Goal: Find specific page/section: Find specific page/section

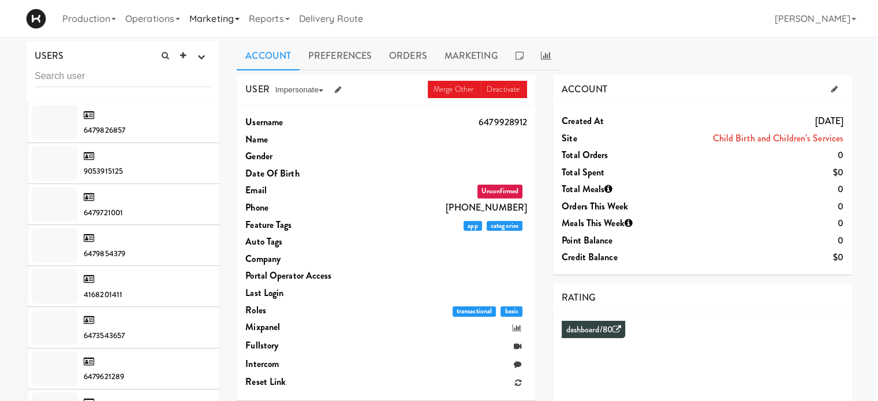
click at [243, 23] on link "Marketing" at bounding box center [214, 18] width 59 height 37
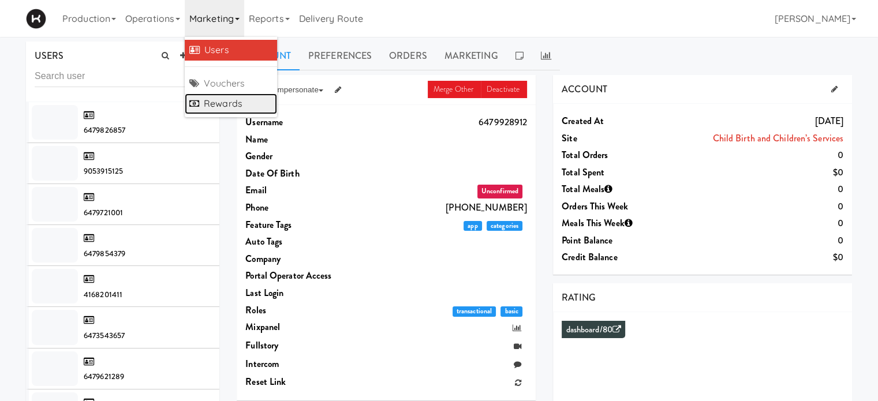
click at [244, 99] on link "Rewards" at bounding box center [231, 104] width 92 height 21
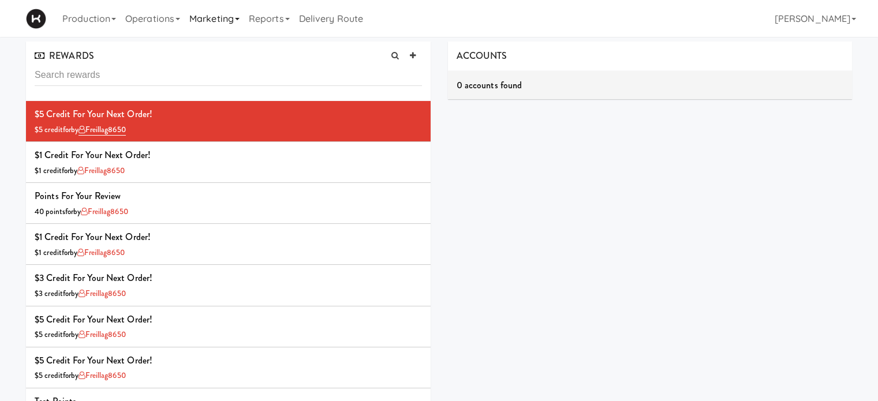
click at [229, 27] on link "Marketing" at bounding box center [214, 18] width 59 height 37
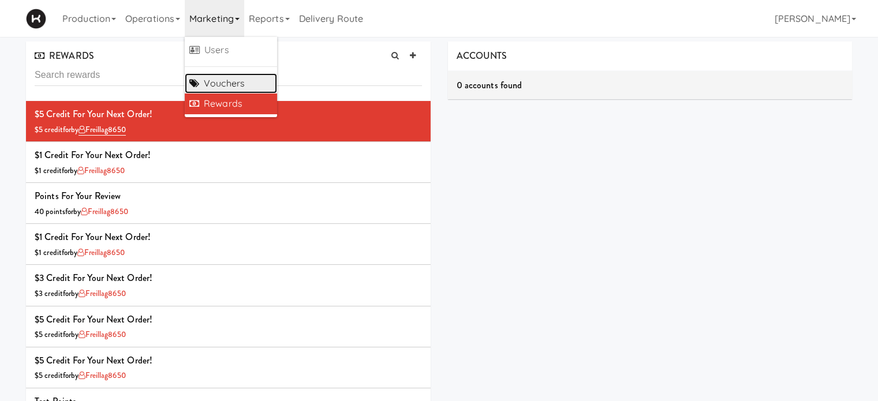
click at [222, 84] on link "Vouchers" at bounding box center [231, 83] width 92 height 21
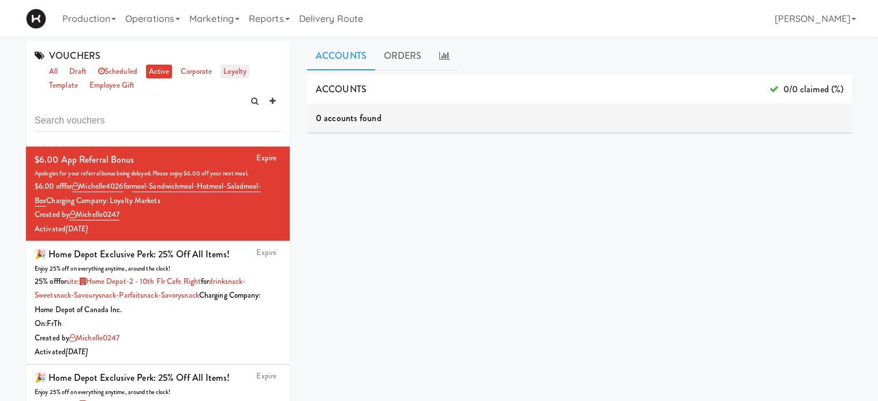
click at [234, 73] on link "loyalty" at bounding box center [235, 72] width 29 height 14
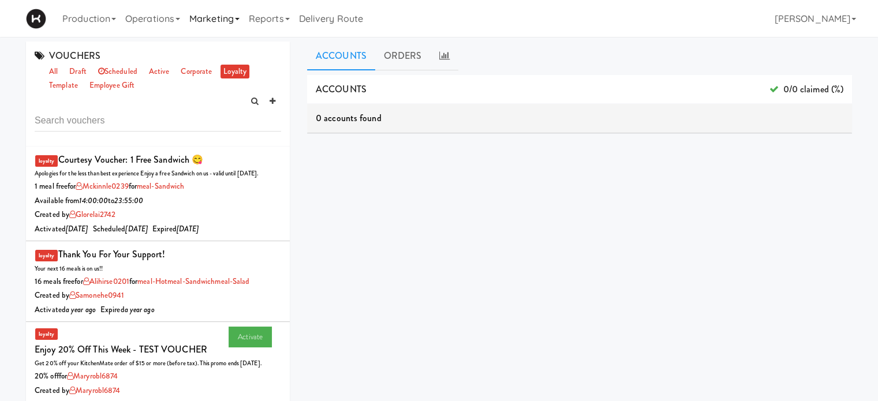
click at [228, 21] on link "Marketing" at bounding box center [214, 18] width 59 height 37
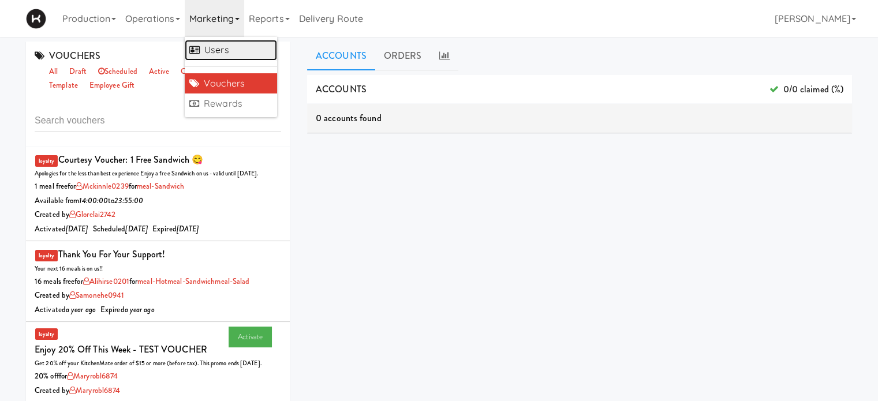
click at [233, 41] on link "Users" at bounding box center [231, 50] width 92 height 21
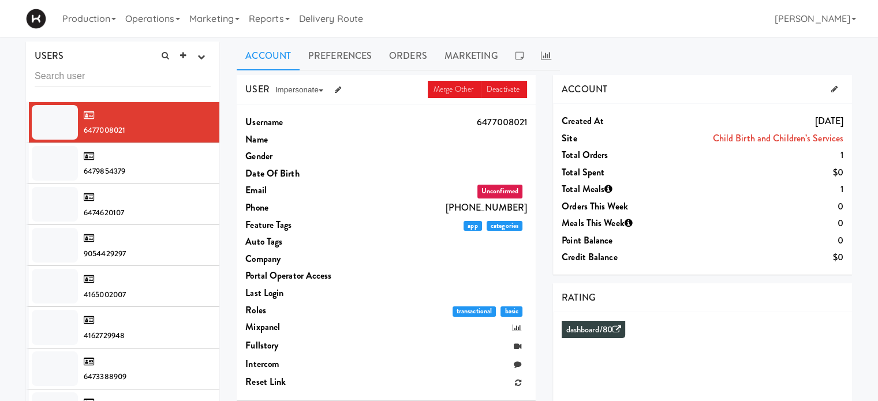
click at [96, 75] on input "text" at bounding box center [123, 76] width 176 height 21
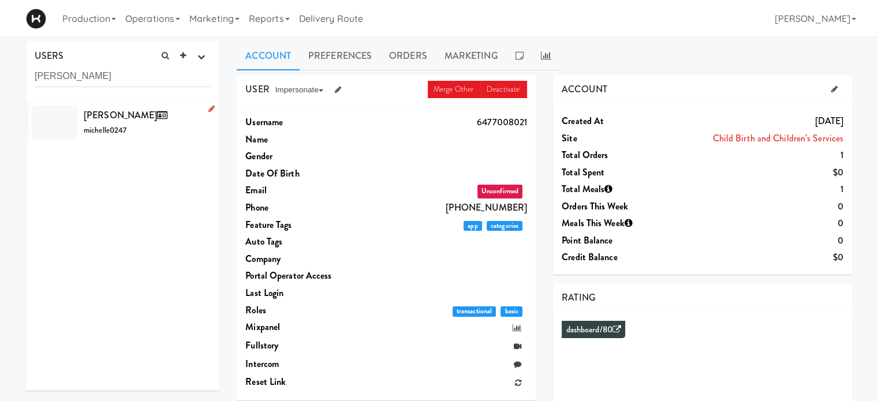
type input "michelle shariff"
click at [174, 131] on div "Michelle Shariff michelle0247" at bounding box center [147, 122] width 127 height 31
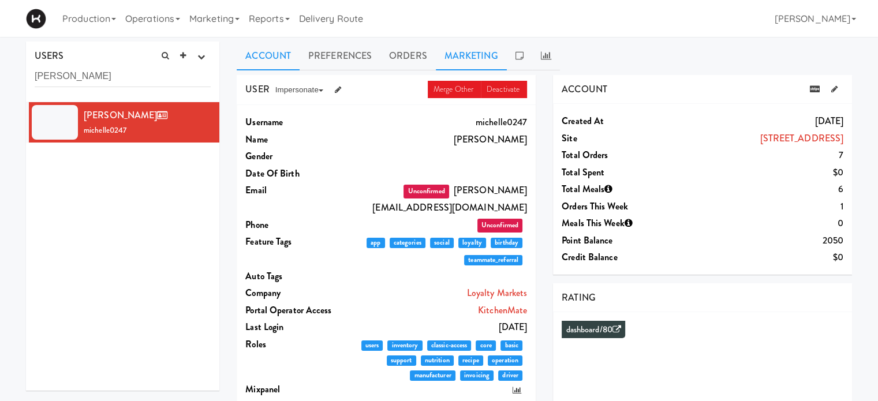
click at [457, 50] on link "Marketing" at bounding box center [471, 56] width 71 height 29
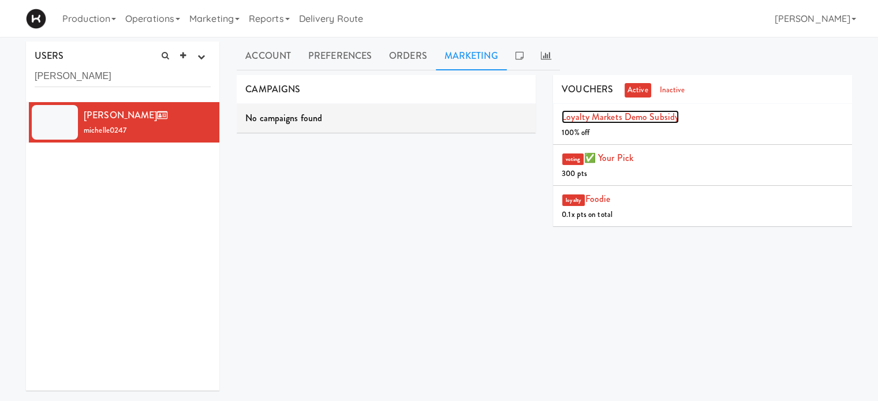
click at [665, 116] on link "Loyalty Markets Demo Subsidy" at bounding box center [620, 116] width 117 height 13
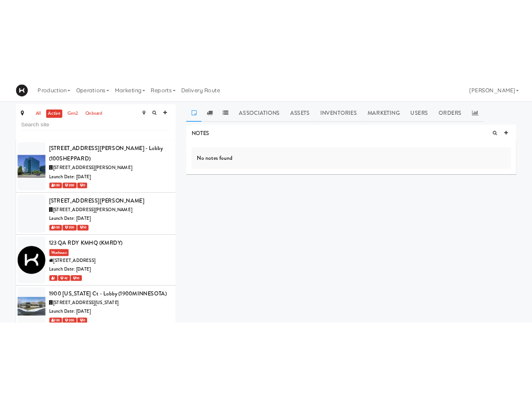
scroll to position [3785, 0]
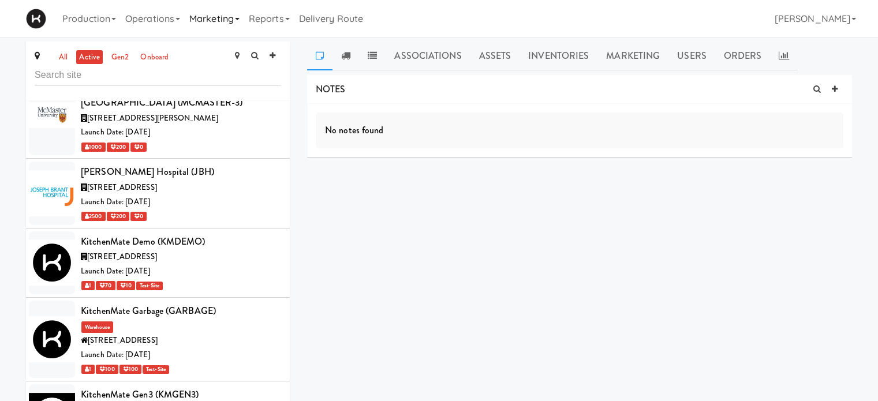
click at [223, 18] on link "Marketing" at bounding box center [214, 18] width 59 height 37
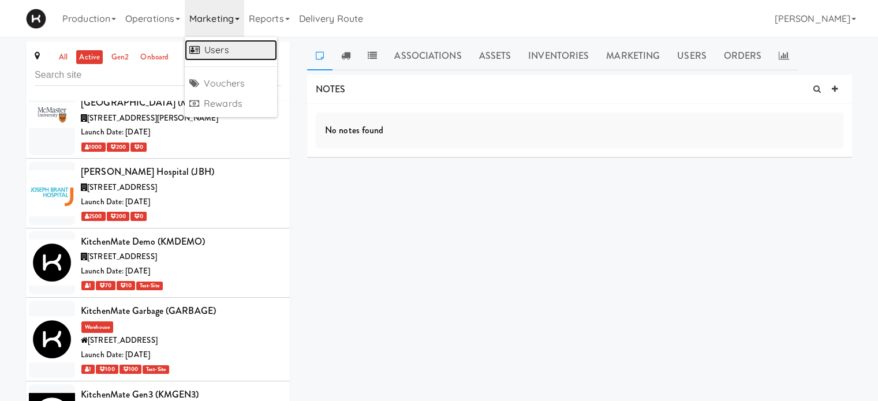
click at [219, 50] on link "Users" at bounding box center [231, 50] width 92 height 21
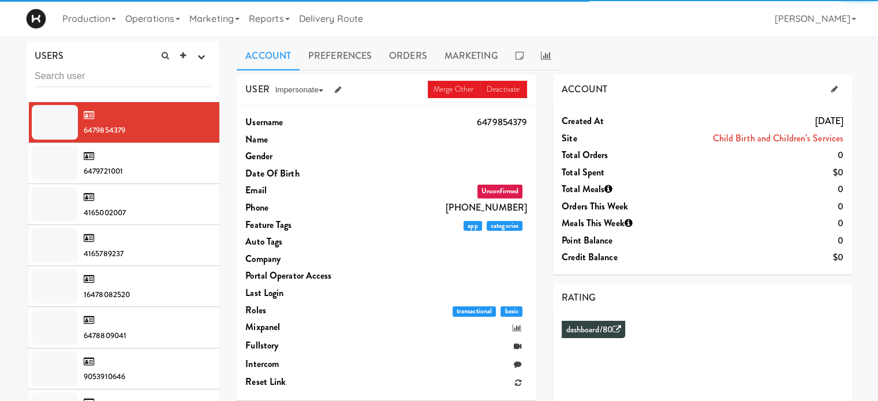
click at [122, 85] on input "text" at bounding box center [123, 76] width 176 height 21
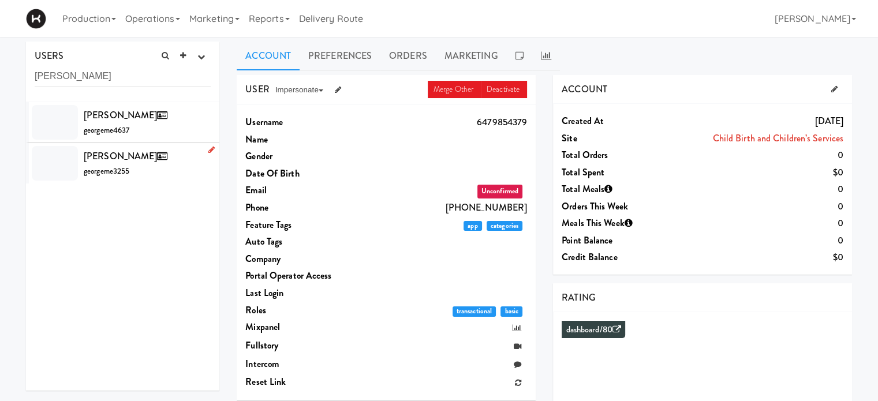
type input "george me"
click at [162, 163] on div "George Metzger georgeme3255" at bounding box center [147, 163] width 127 height 31
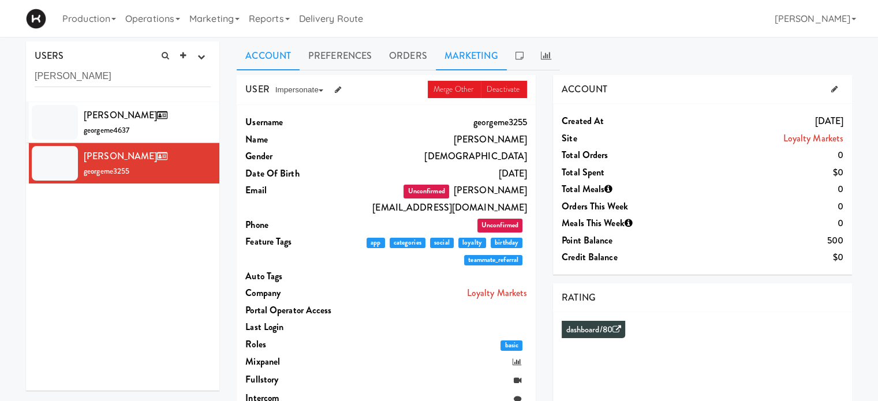
click at [453, 55] on link "Marketing" at bounding box center [471, 56] width 71 height 29
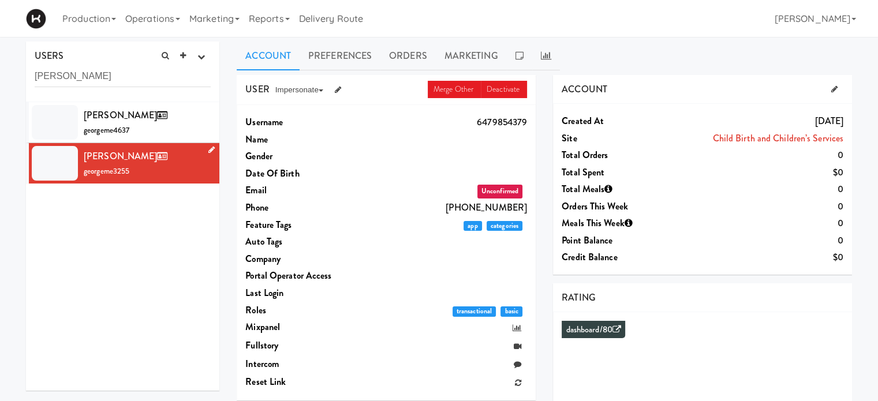
click at [148, 163] on div "George Metzger georgeme3255" at bounding box center [147, 163] width 127 height 31
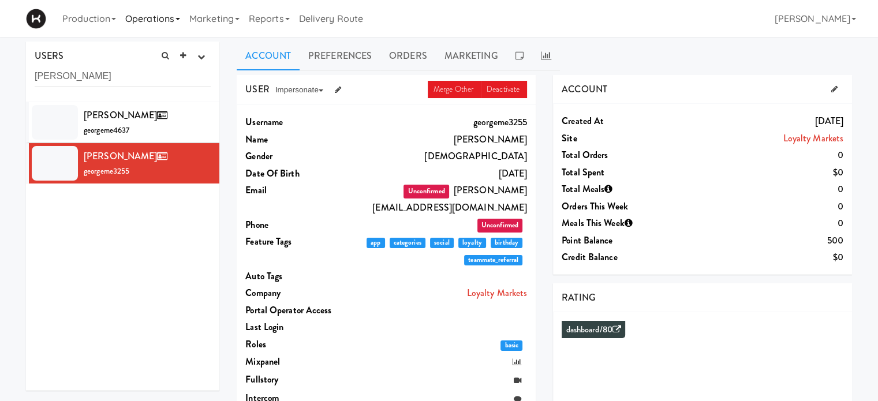
click at [179, 21] on link "Operations" at bounding box center [153, 18] width 64 height 37
click at [630, 13] on div "Production Menus Manufacturers Inventory Plans Routing Deliveries Delivery Plan…" at bounding box center [439, 18] width 826 height 37
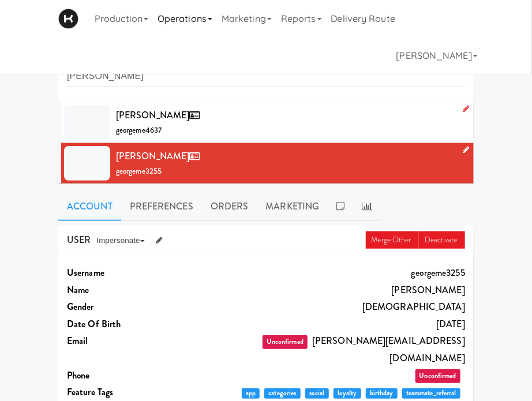
click at [217, 18] on link "Operations" at bounding box center [185, 18] width 64 height 37
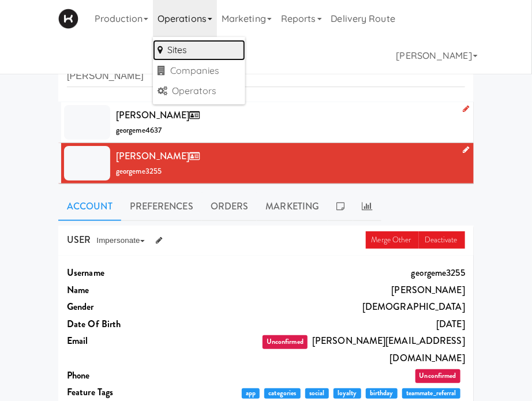
click at [202, 55] on link "Sites" at bounding box center [199, 50] width 92 height 21
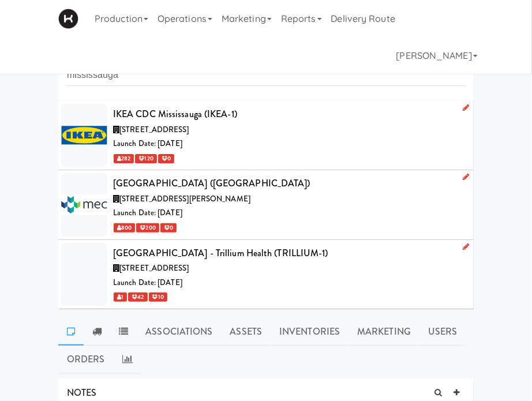
click at [373, 271] on div "[STREET_ADDRESS]" at bounding box center [289, 269] width 352 height 14
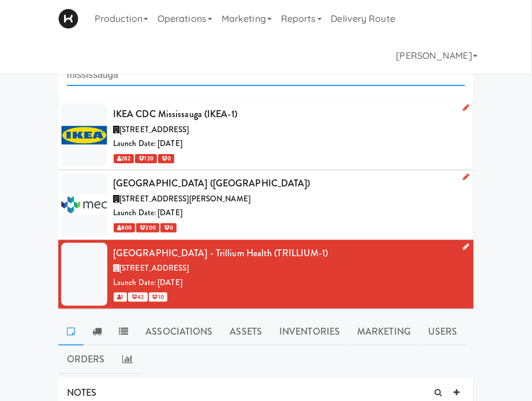
drag, startPoint x: 136, startPoint y: 76, endPoint x: 45, endPoint y: 74, distance: 91.3
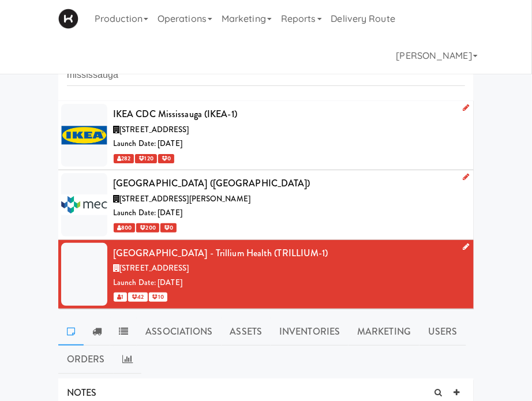
click at [368, 277] on div "Launch Date: [DATE]" at bounding box center [289, 283] width 352 height 14
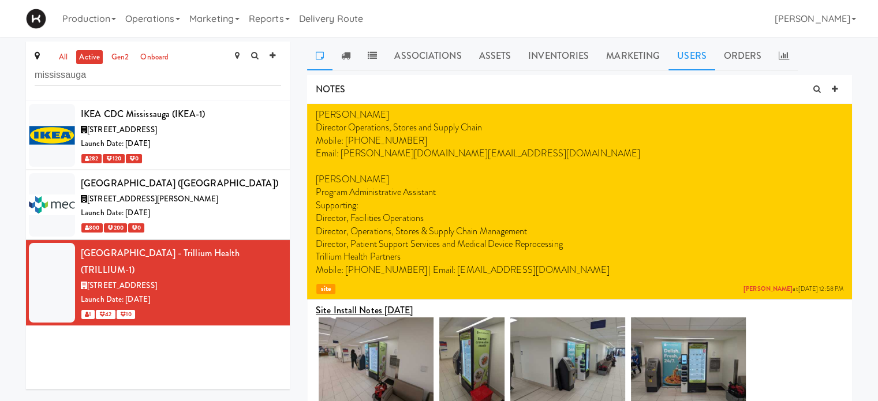
click at [677, 62] on link "Users" at bounding box center [692, 56] width 47 height 29
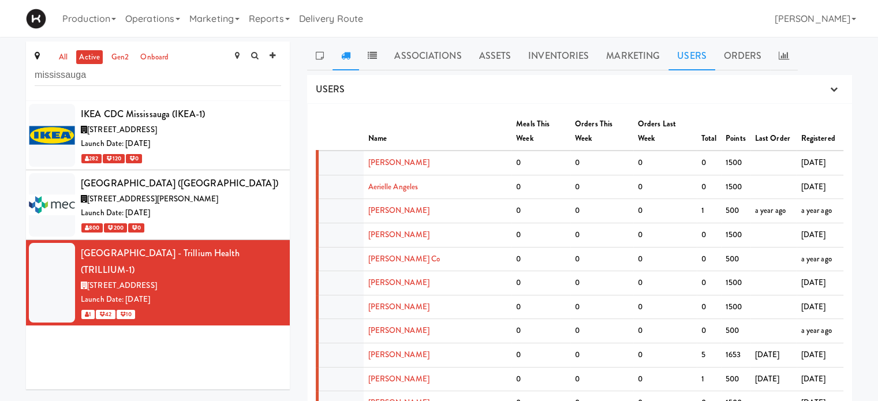
click at [339, 52] on link at bounding box center [346, 56] width 27 height 29
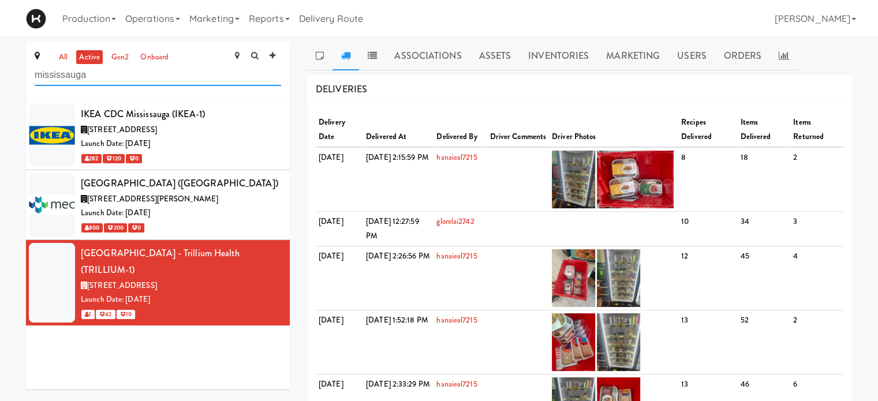
drag, startPoint x: 123, startPoint y: 82, endPoint x: 0, endPoint y: 67, distance: 123.9
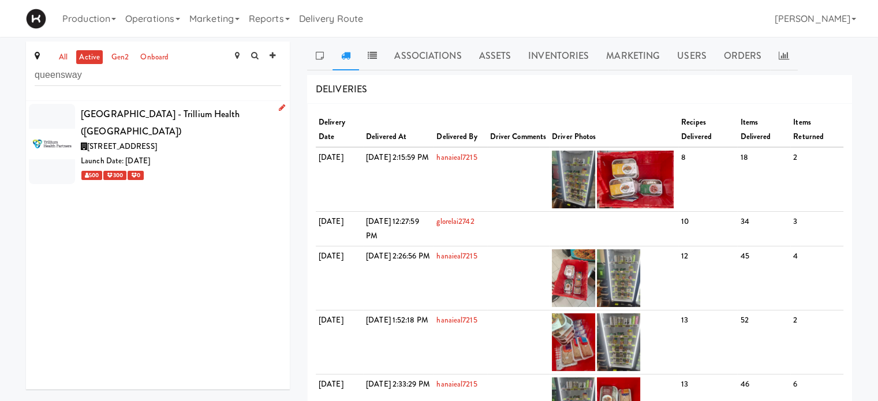
click at [154, 134] on div "[GEOGRAPHIC_DATA] - Trillium Health ([GEOGRAPHIC_DATA])" at bounding box center [181, 123] width 200 height 34
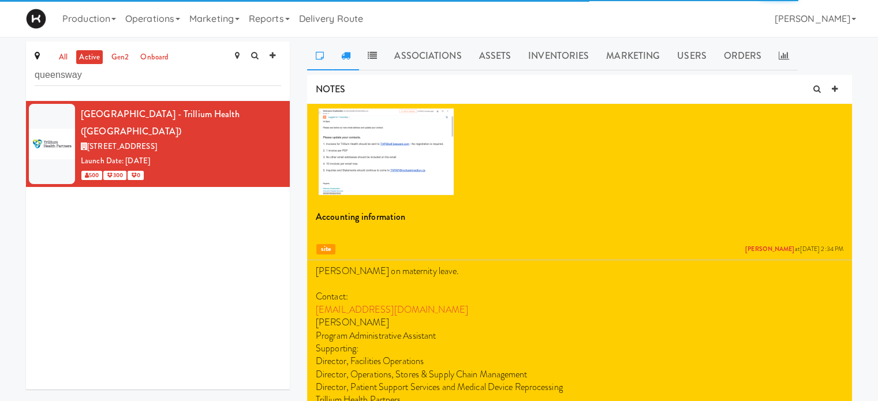
click at [340, 56] on link at bounding box center [346, 56] width 27 height 29
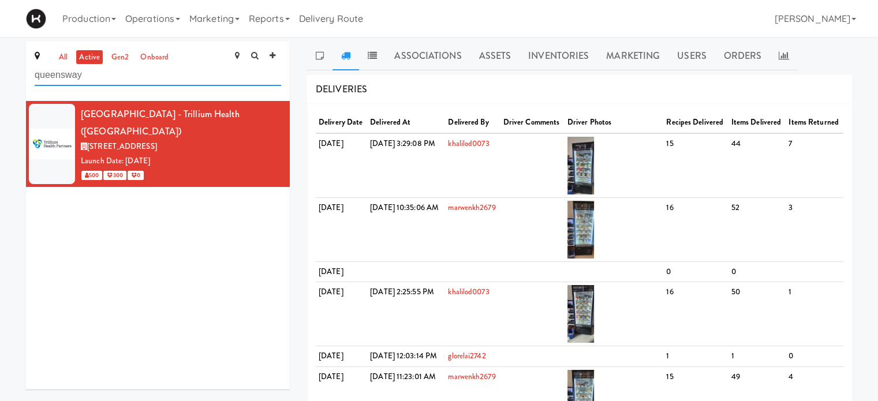
drag, startPoint x: 100, startPoint y: 83, endPoint x: 0, endPoint y: 73, distance: 100.3
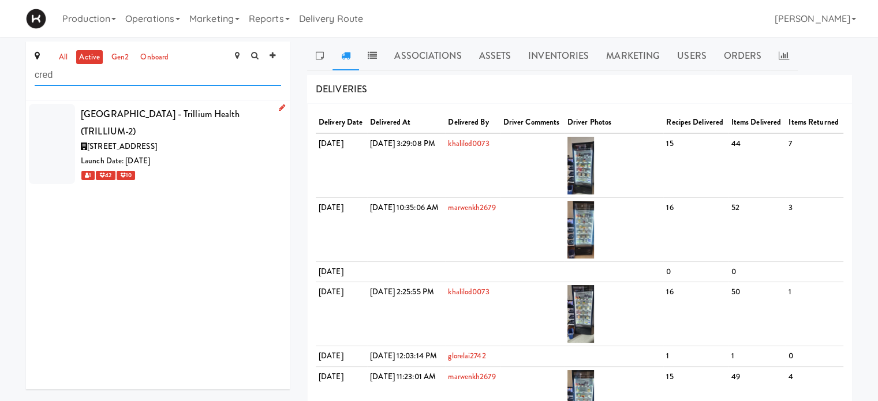
type input "cred"
click at [208, 110] on div "[GEOGRAPHIC_DATA] - Trillium Health (TRILLIUM-2)" at bounding box center [181, 123] width 200 height 34
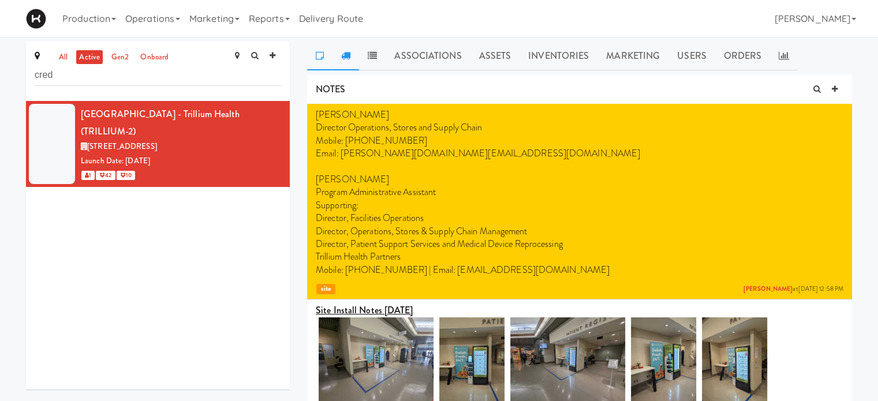
click at [355, 55] on link at bounding box center [346, 56] width 27 height 29
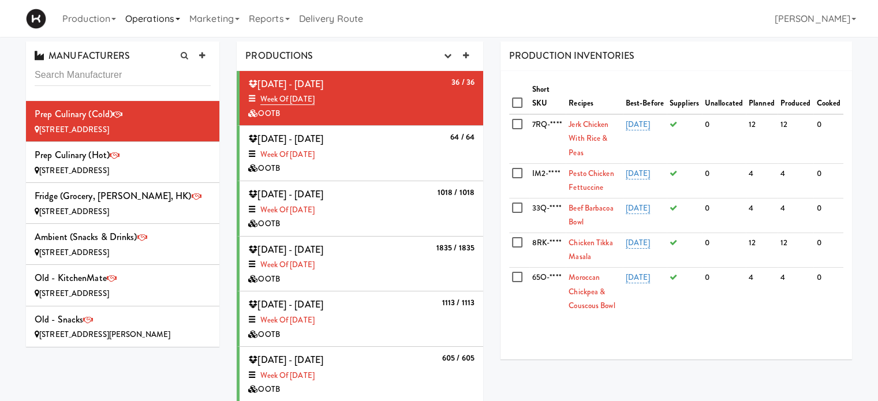
click at [155, 20] on link "Operations" at bounding box center [153, 18] width 64 height 37
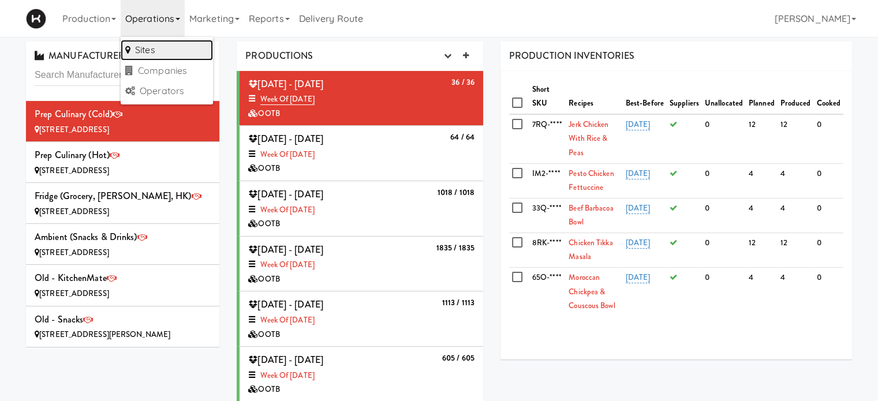
click at [152, 48] on link "Sites" at bounding box center [167, 50] width 92 height 21
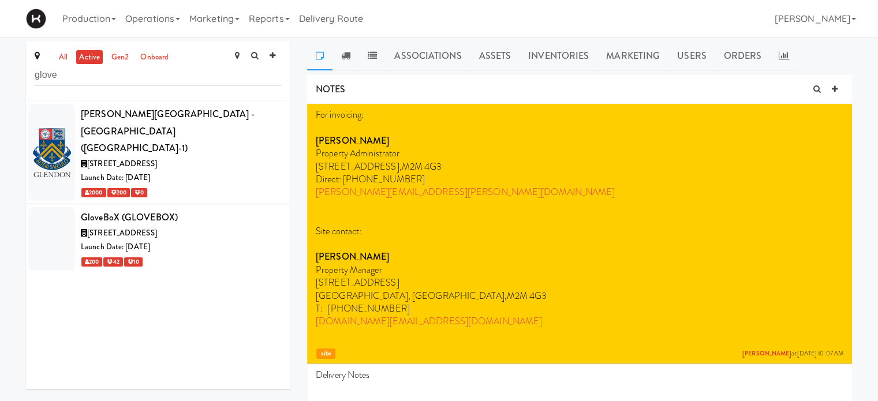
type input "glove"
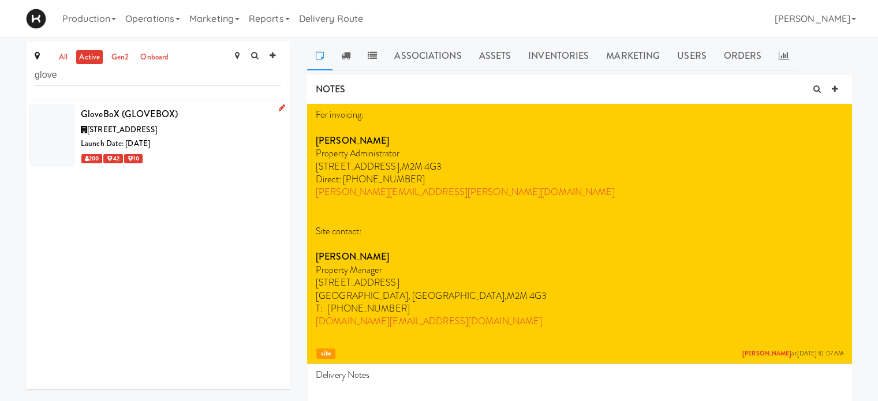
click at [189, 123] on div "120 Victoria St S, Kitchener ON" at bounding box center [181, 130] width 200 height 14
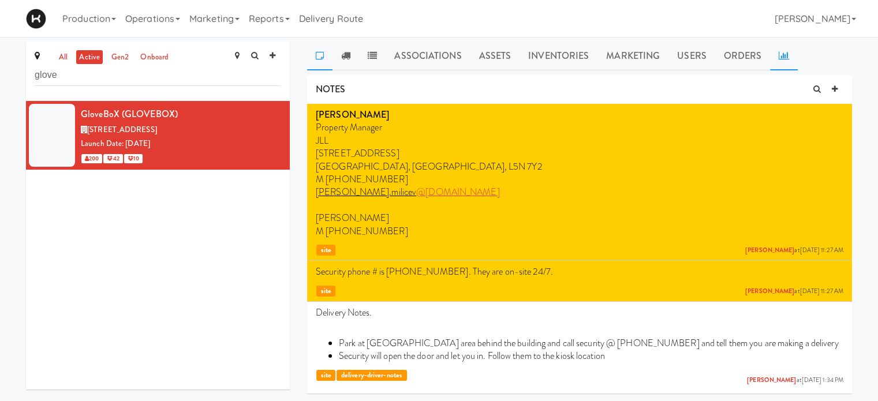
click at [785, 54] on icon at bounding box center [784, 55] width 10 height 9
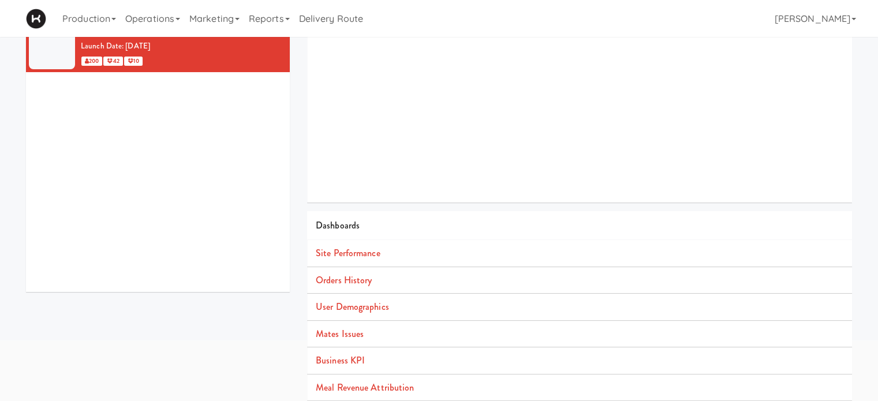
scroll to position [105, 0]
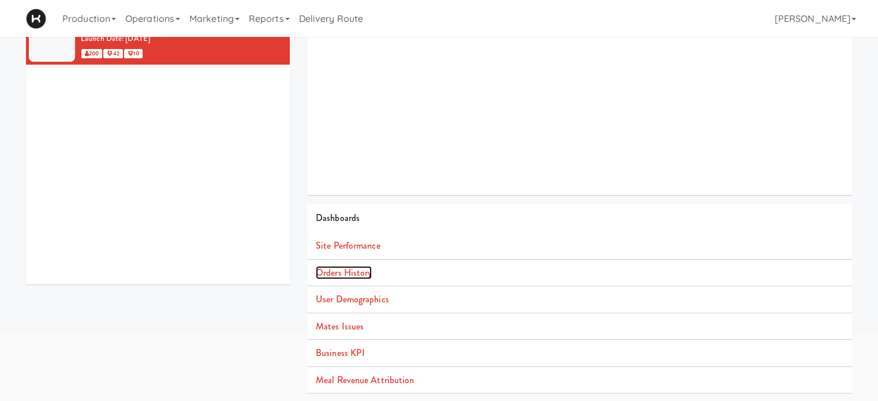
click at [348, 271] on link "Orders History" at bounding box center [344, 272] width 56 height 13
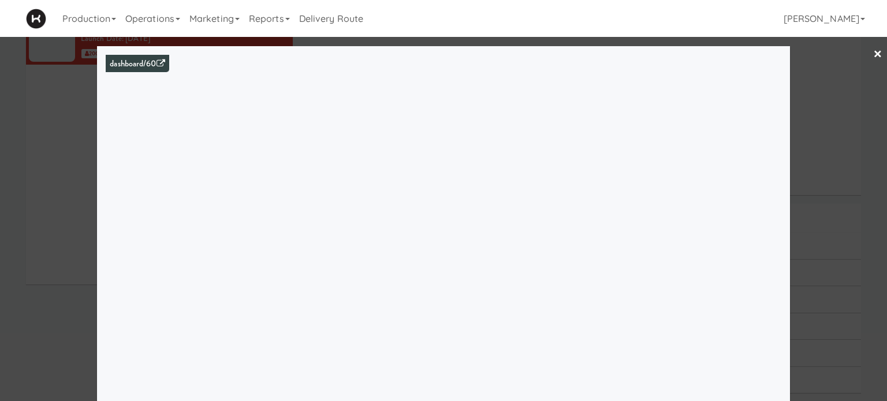
click at [873, 56] on link "×" at bounding box center [877, 55] width 9 height 36
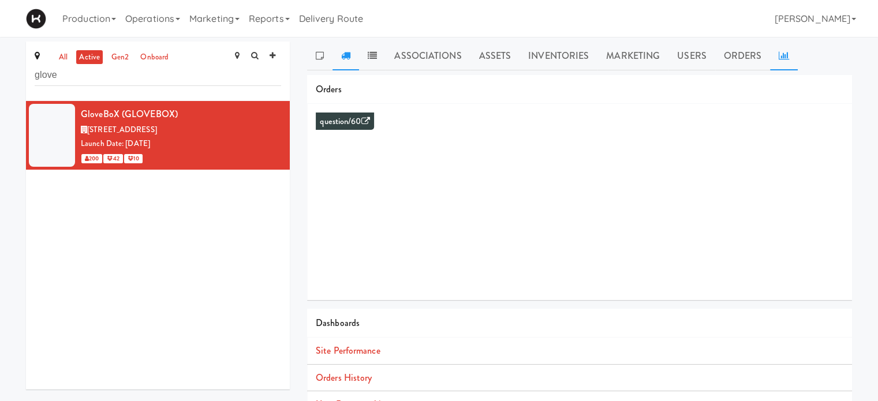
click at [350, 57] on icon at bounding box center [345, 55] width 9 height 9
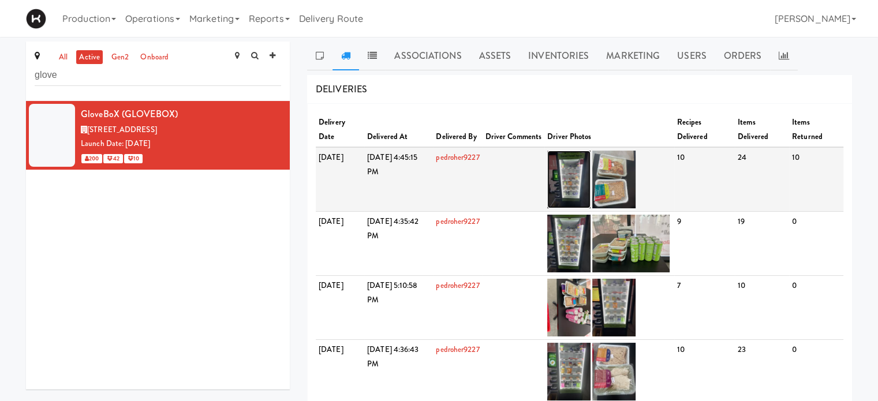
click at [582, 175] on img at bounding box center [568, 180] width 43 height 58
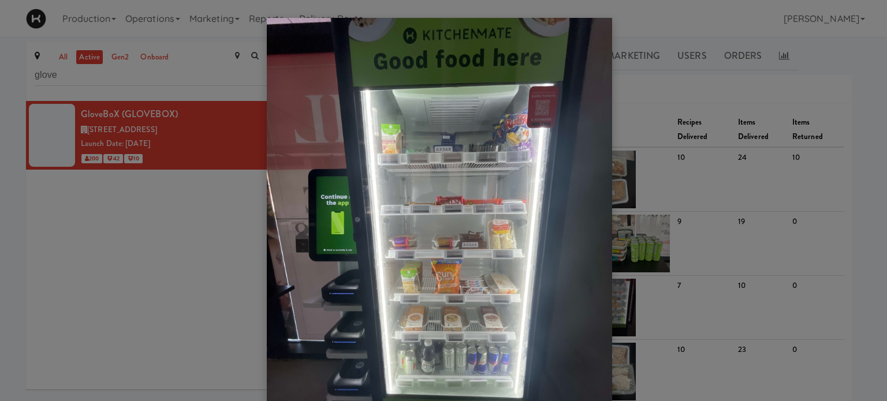
click at [825, 50] on div at bounding box center [443, 200] width 887 height 401
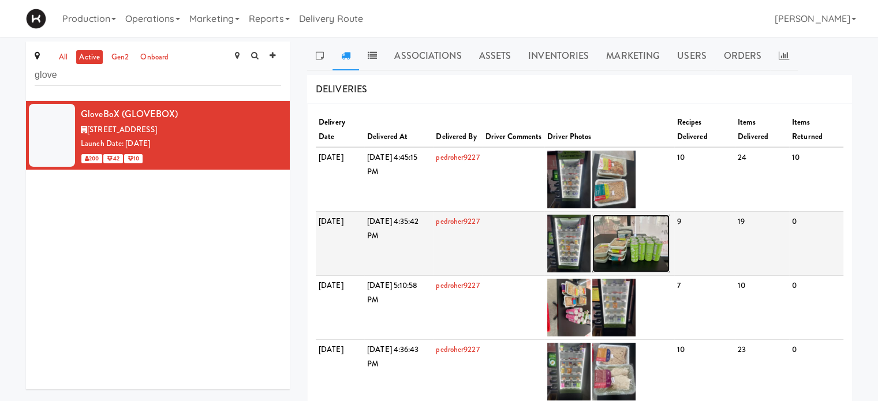
click at [670, 241] on img at bounding box center [631, 244] width 77 height 58
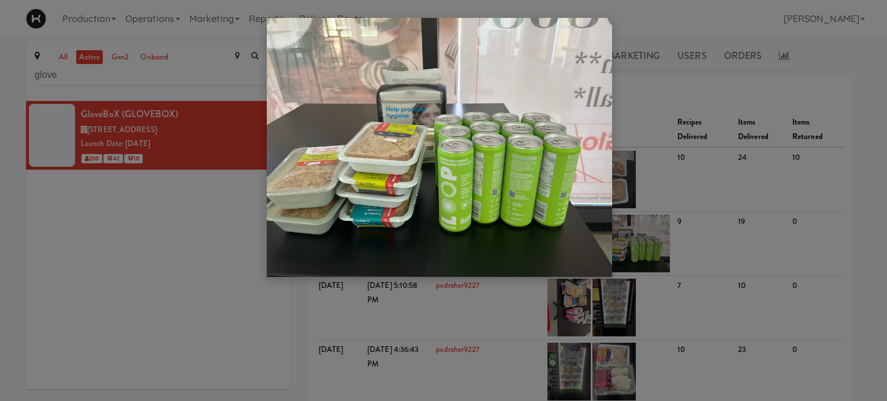
click at [862, 156] on div at bounding box center [443, 200] width 887 height 401
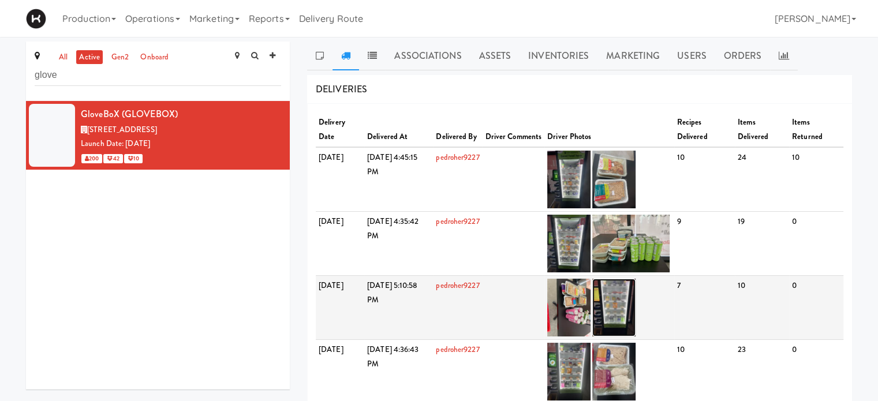
click at [636, 312] on img at bounding box center [614, 308] width 43 height 58
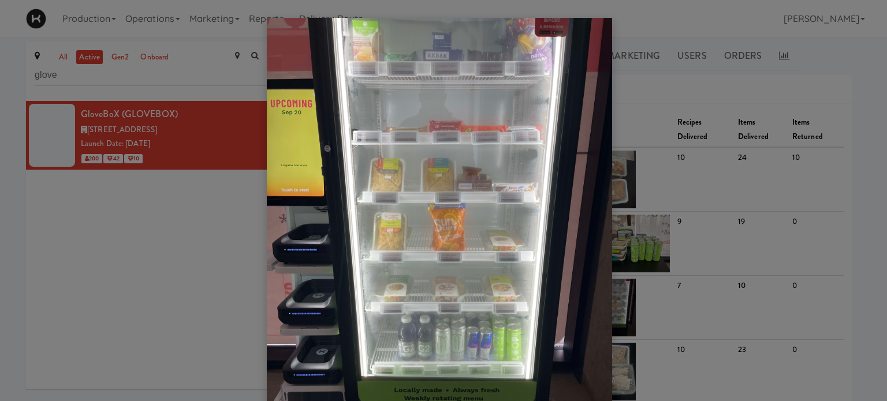
click at [860, 297] on div at bounding box center [443, 200] width 887 height 401
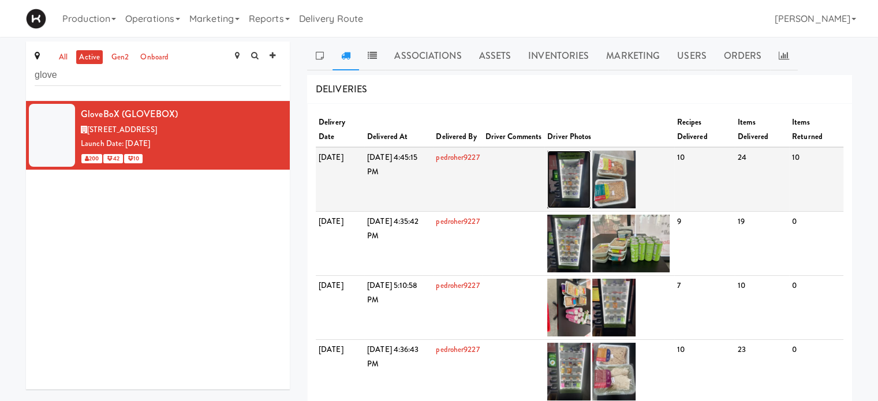
click at [591, 175] on img at bounding box center [568, 180] width 43 height 58
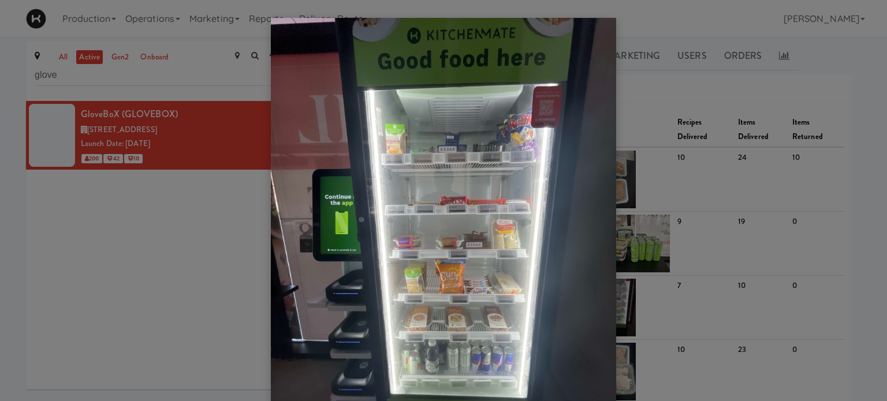
click at [848, 197] on div at bounding box center [443, 200] width 887 height 401
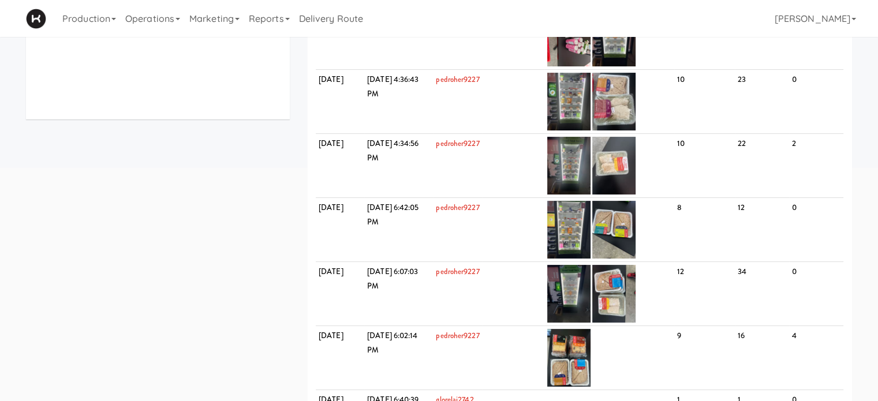
scroll to position [268, 0]
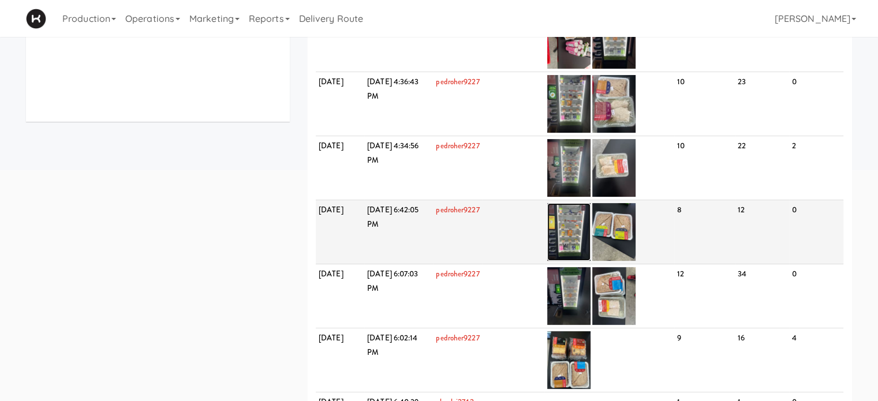
click at [591, 226] on img at bounding box center [568, 232] width 43 height 58
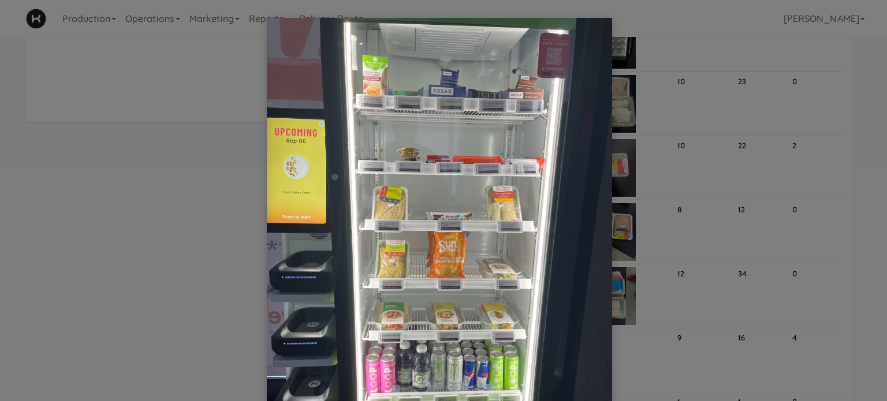
click at [643, 352] on div at bounding box center [443, 200] width 887 height 401
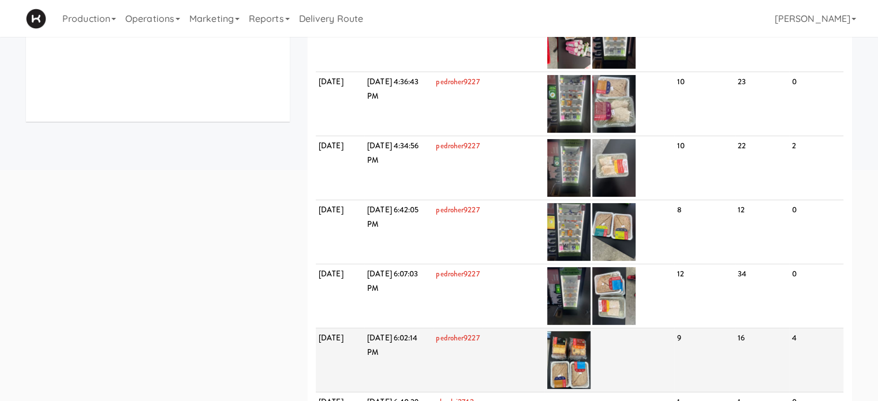
click at [571, 353] on td at bounding box center [610, 361] width 130 height 64
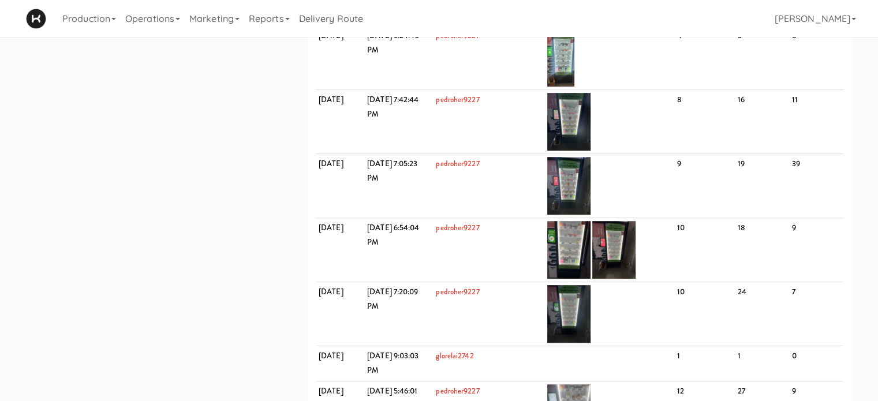
scroll to position [745, 0]
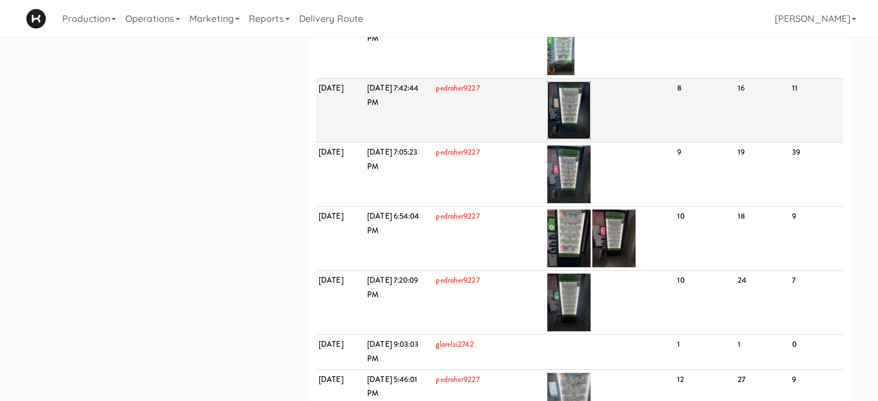
click at [591, 97] on img at bounding box center [568, 110] width 43 height 58
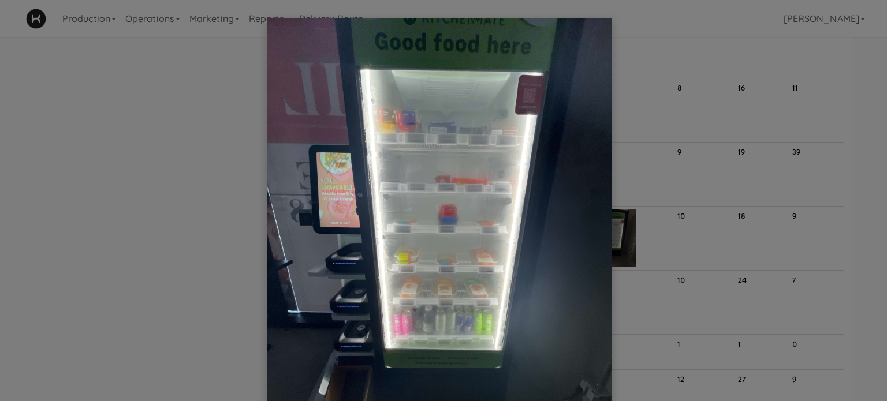
click at [792, 225] on div at bounding box center [443, 200] width 887 height 401
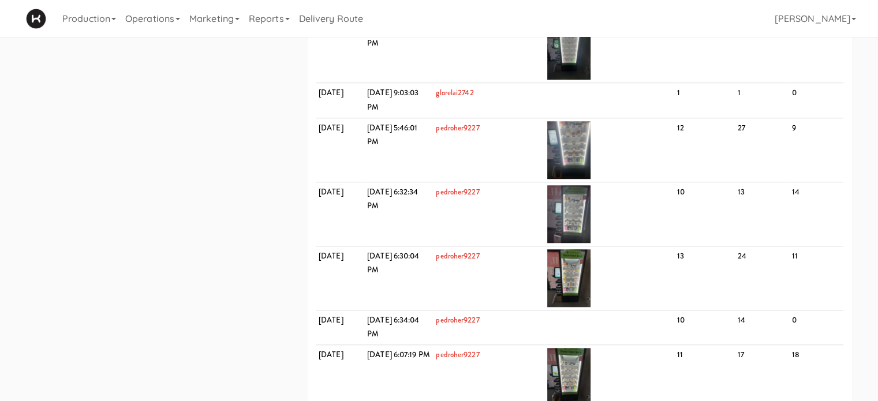
scroll to position [1098, 0]
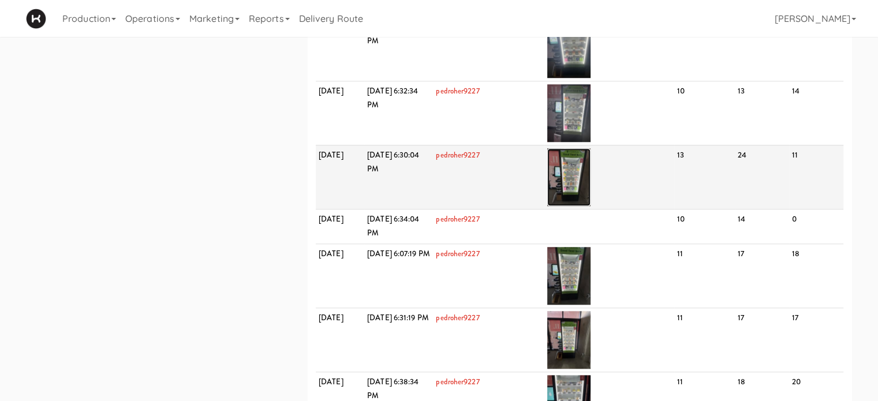
click at [591, 170] on img at bounding box center [568, 177] width 43 height 58
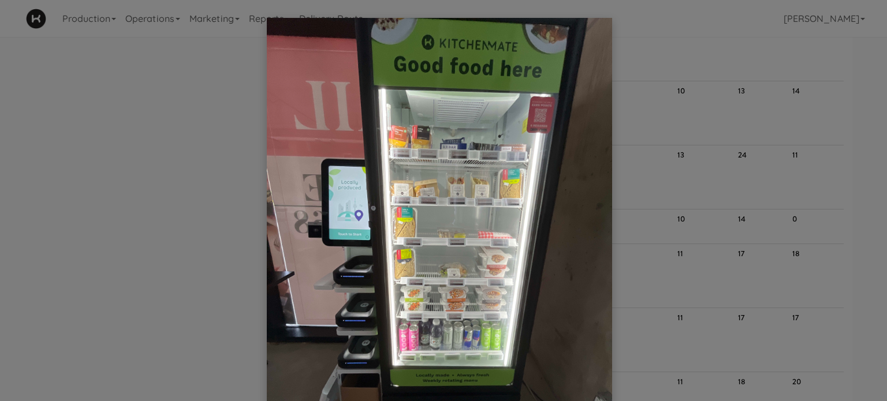
click at [836, 146] on div at bounding box center [443, 200] width 887 height 401
